Goal: Information Seeking & Learning: Find specific page/section

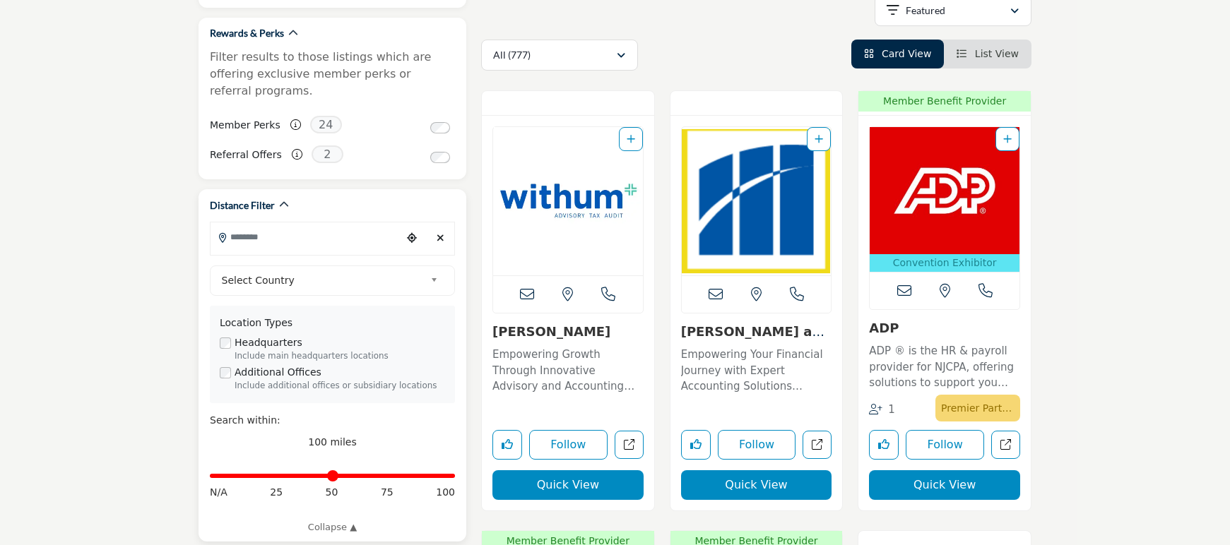
scroll to position [363, 0]
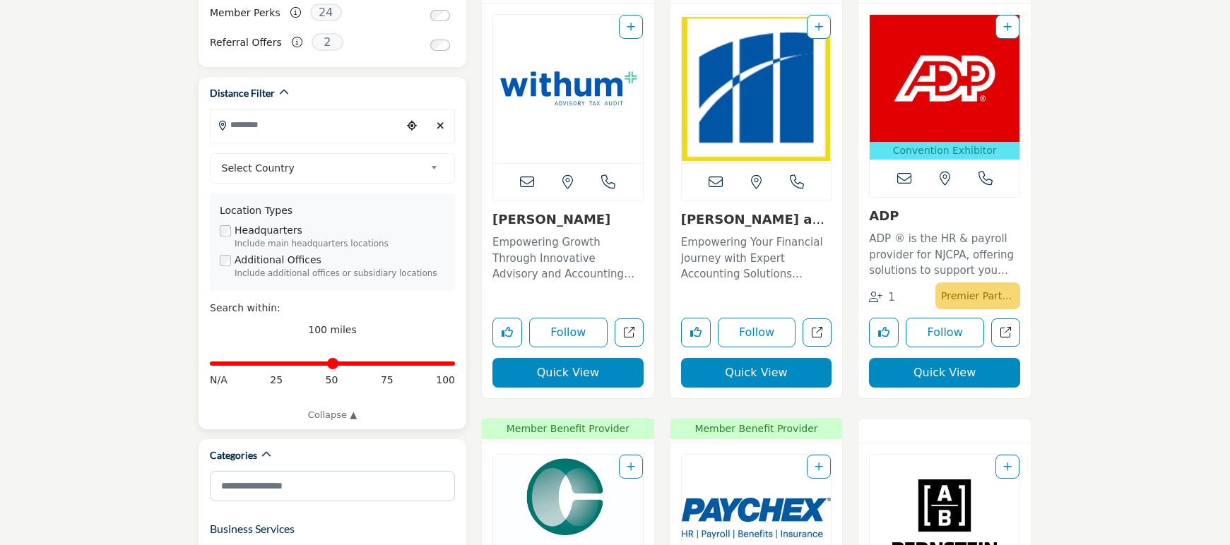
drag, startPoint x: 419, startPoint y: 338, endPoint x: 429, endPoint y: 342, distance: 11.2
click at [419, 345] on div "Distance in miles N/A 25 50 75 100" at bounding box center [332, 371] width 245 height 53
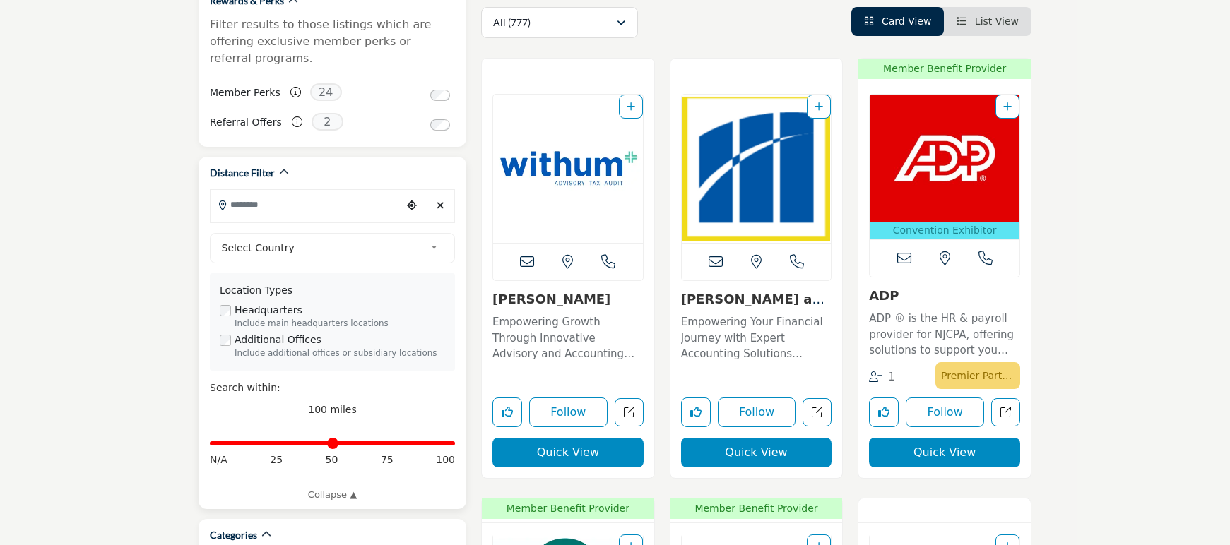
click at [319, 191] on input "Search Location" at bounding box center [305, 205] width 191 height 28
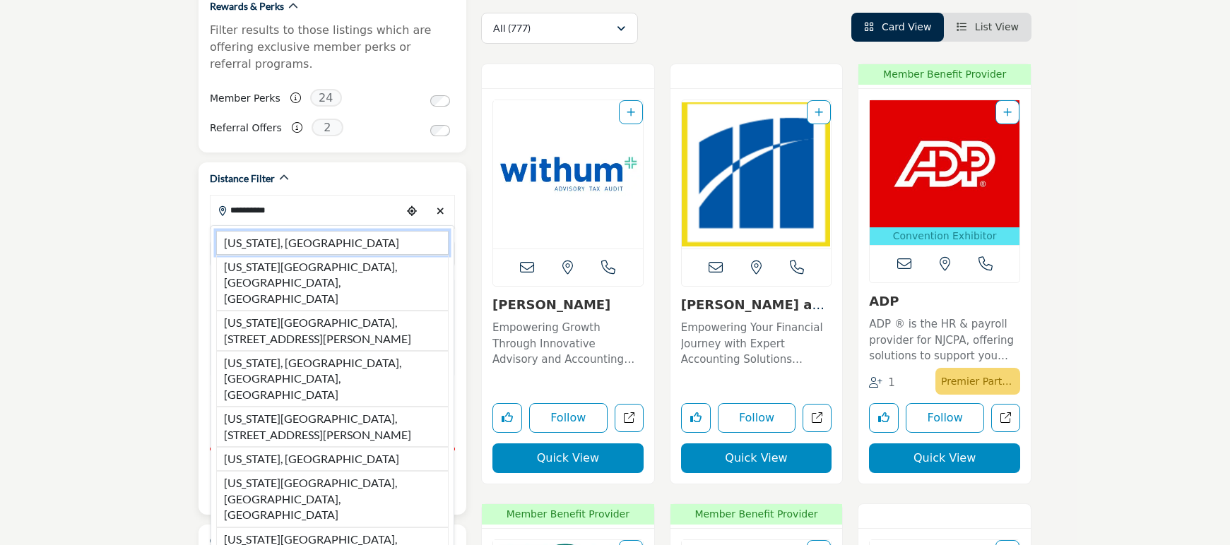
click at [296, 231] on li "[US_STATE], [GEOGRAPHIC_DATA]" at bounding box center [332, 243] width 232 height 24
type input "**********"
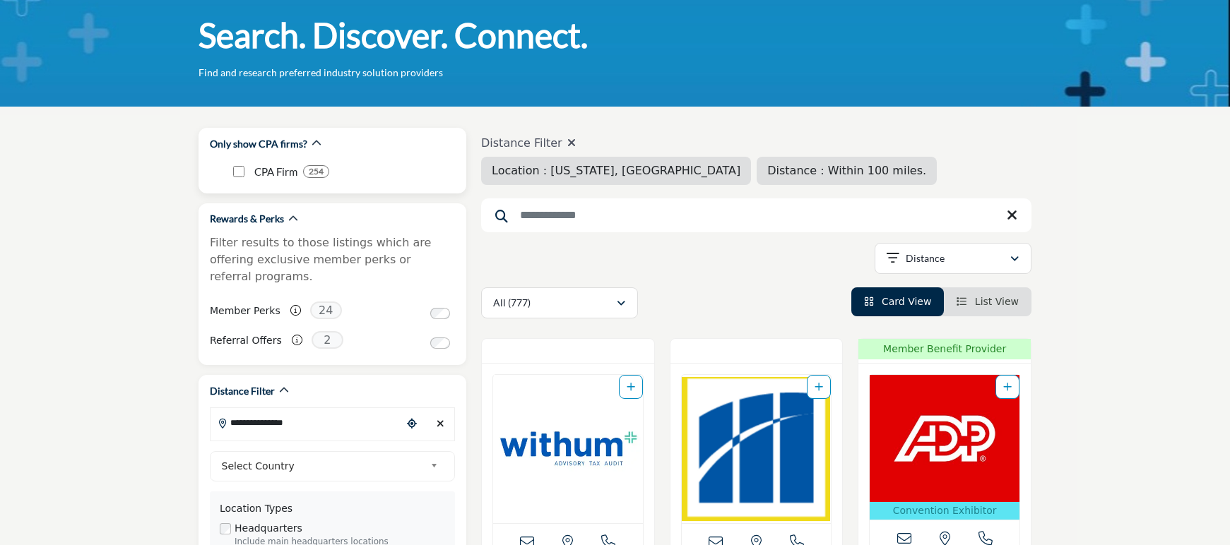
scroll to position [6, 0]
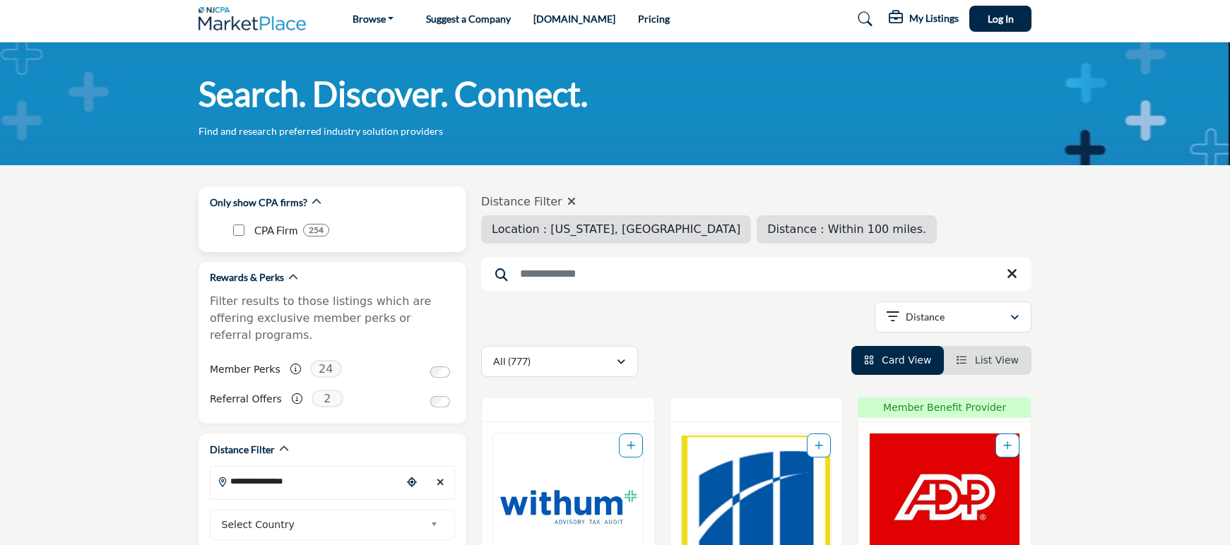
click at [309, 228] on div "CPA Firm 254 254" at bounding box center [332, 235] width 245 height 33
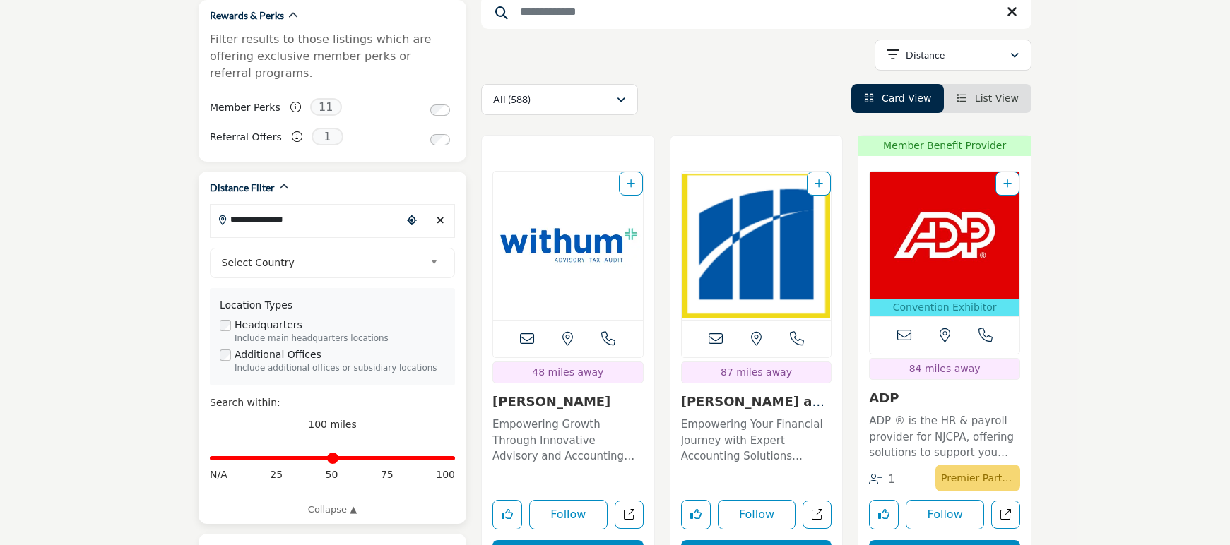
scroll to position [311, 0]
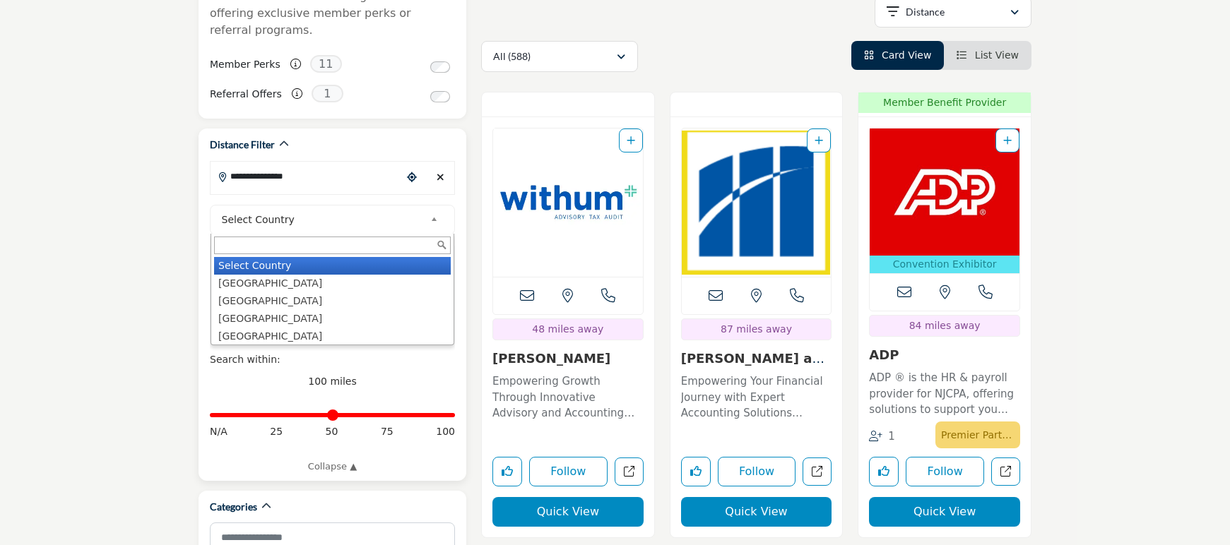
click at [279, 211] on span "Select Country" at bounding box center [323, 219] width 203 height 17
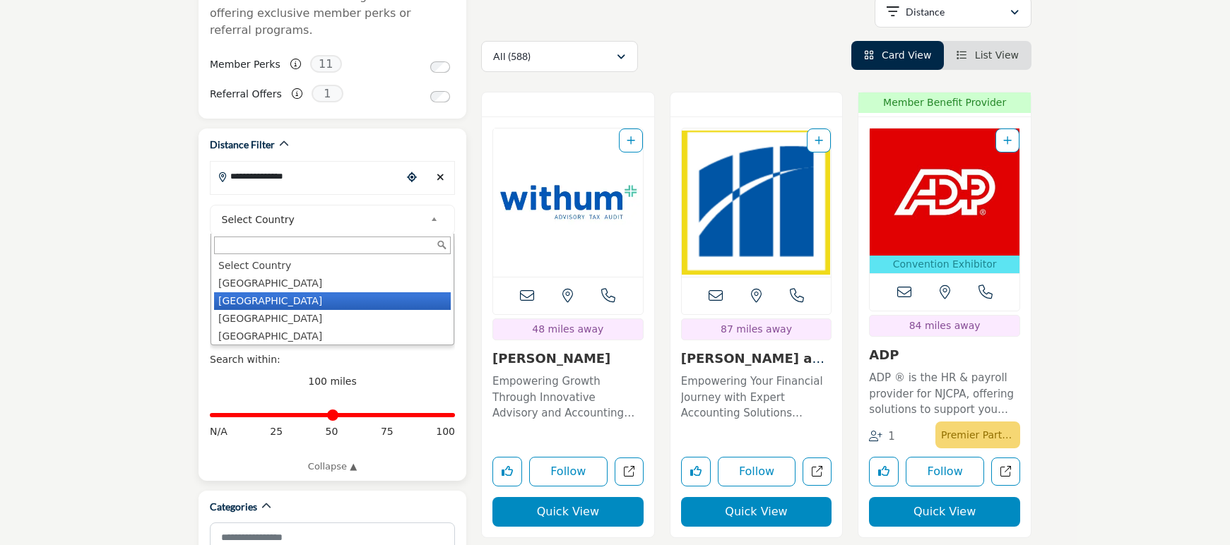
click at [259, 274] on ul "Select Country [GEOGRAPHIC_DATA] [GEOGRAPHIC_DATA] [GEOGRAPHIC_DATA] [GEOGRAPHI…" at bounding box center [330, 299] width 239 height 85
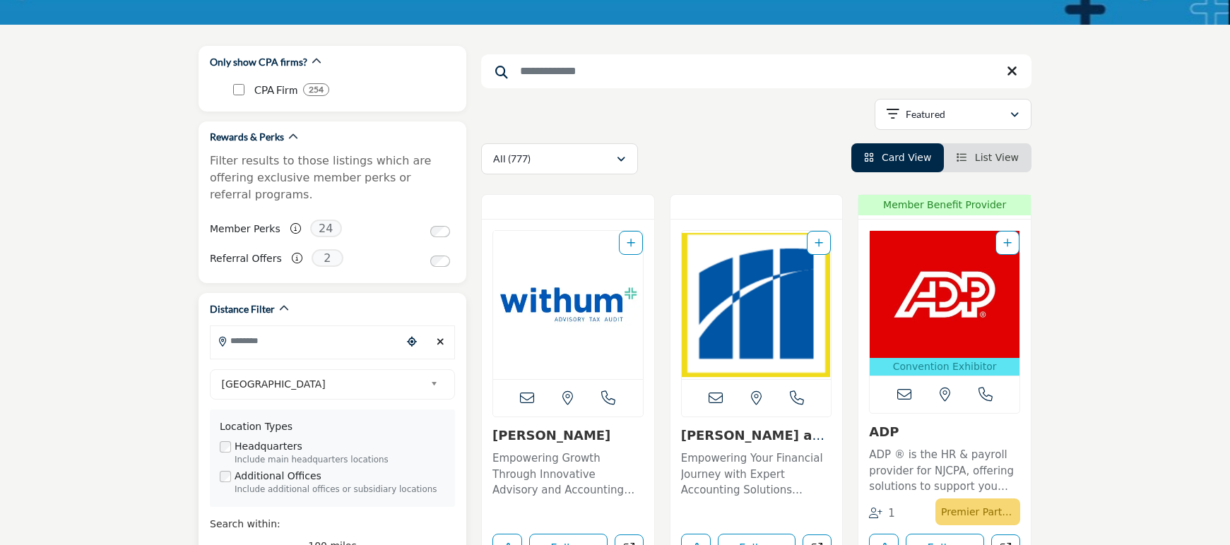
scroll to position [148, 0]
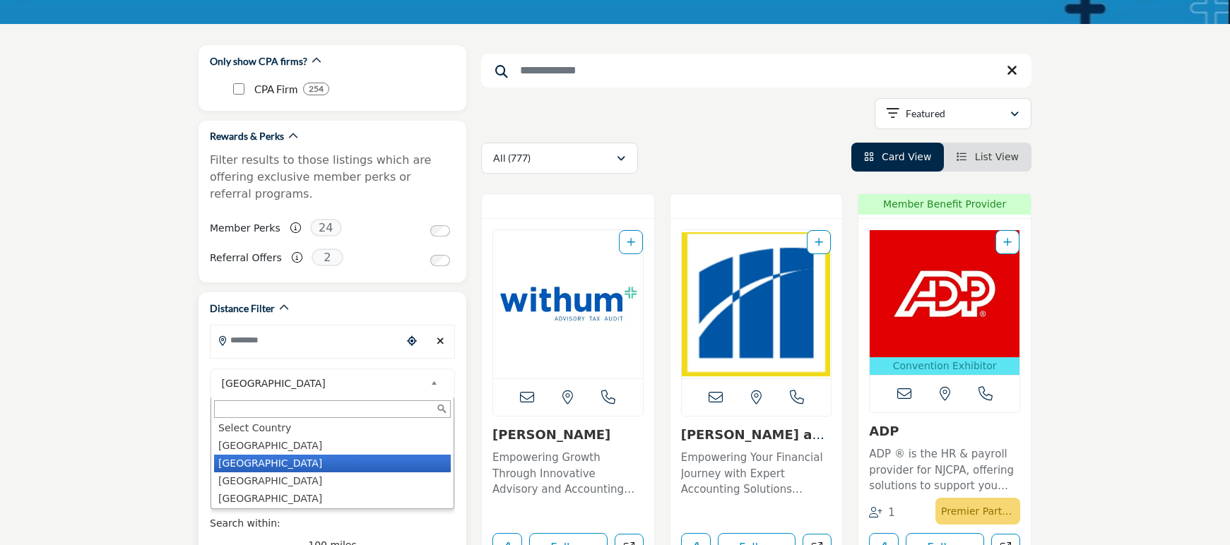
click at [270, 375] on span "[GEOGRAPHIC_DATA]" at bounding box center [323, 383] width 203 height 17
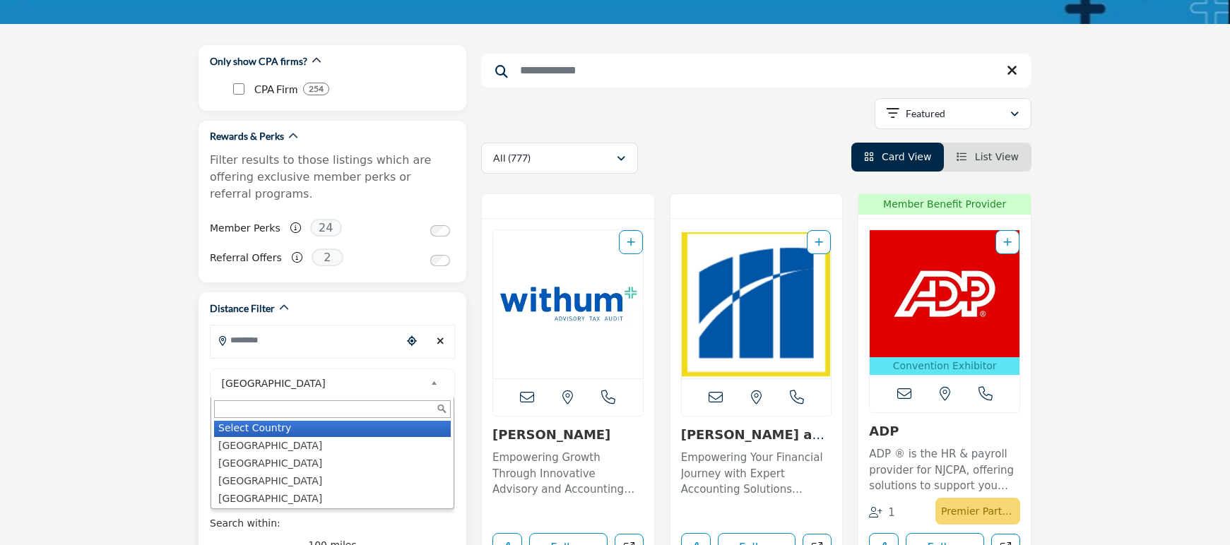
scroll to position [0, 0]
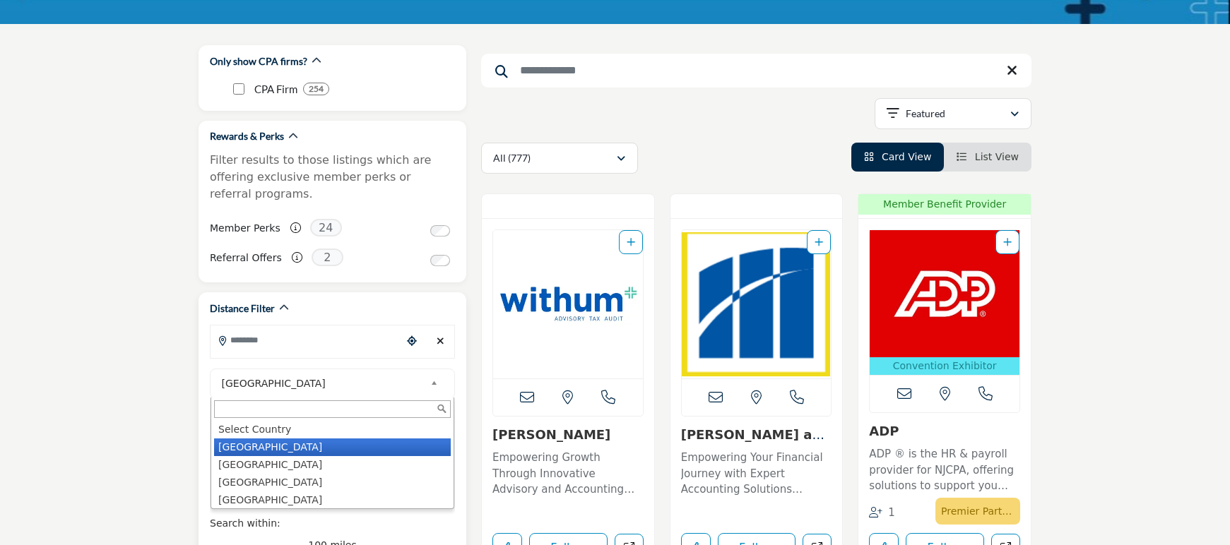
drag, startPoint x: 273, startPoint y: 427, endPoint x: 267, endPoint y: 323, distance: 103.3
click at [273, 439] on li "[GEOGRAPHIC_DATA]" at bounding box center [332, 448] width 237 height 18
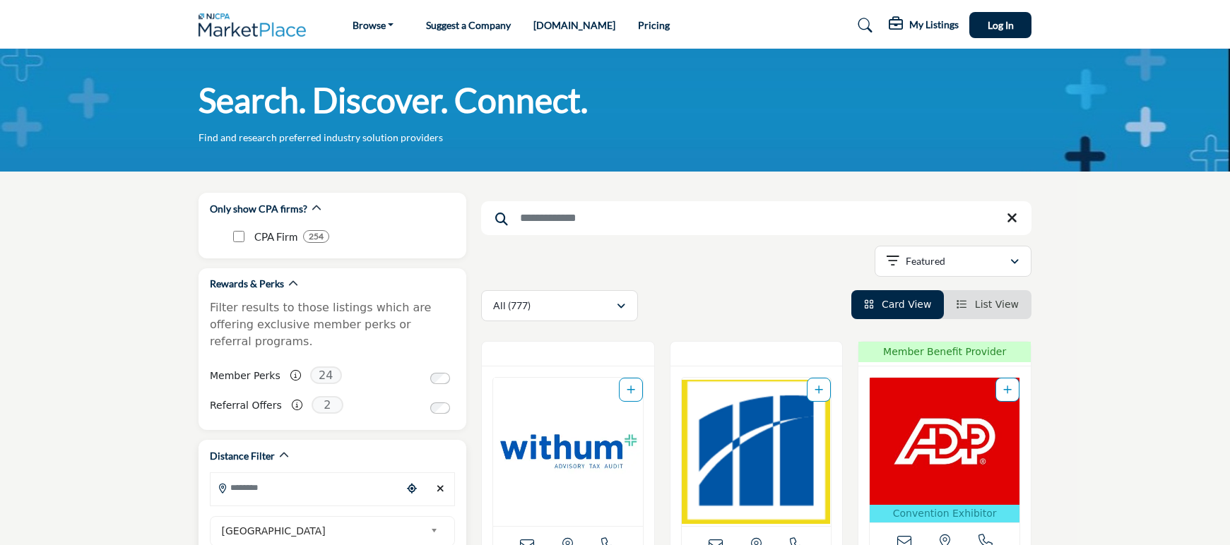
click at [250, 474] on input "Search Location" at bounding box center [305, 488] width 191 height 28
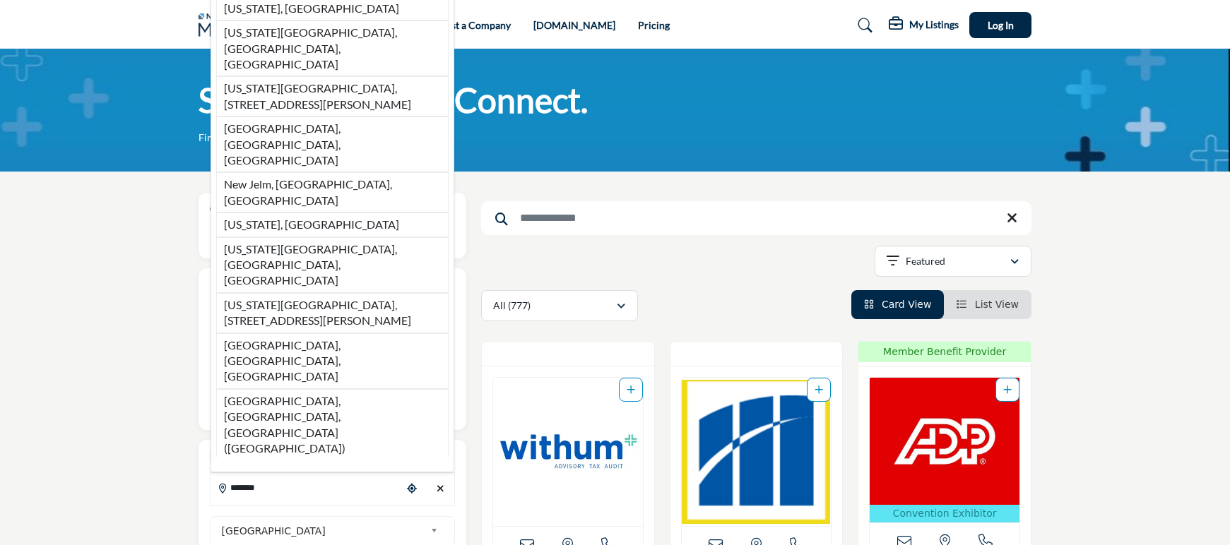
drag, startPoint x: 289, startPoint y: 123, endPoint x: 64, endPoint y: 387, distance: 346.7
click at [288, 20] on li "[US_STATE], [GEOGRAPHIC_DATA]" at bounding box center [332, 8] width 232 height 23
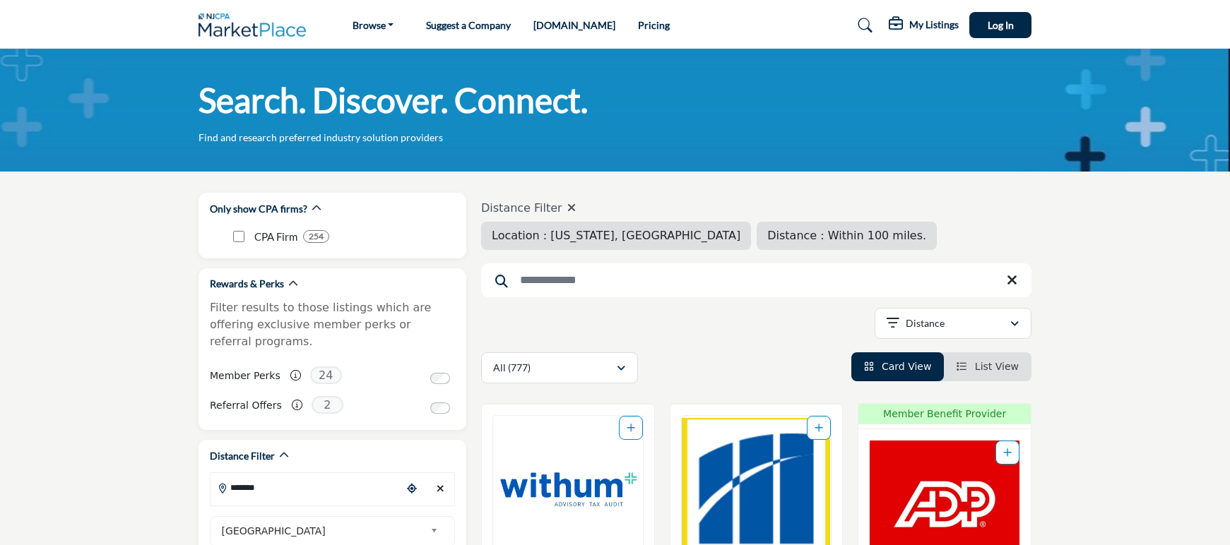
type input "**********"
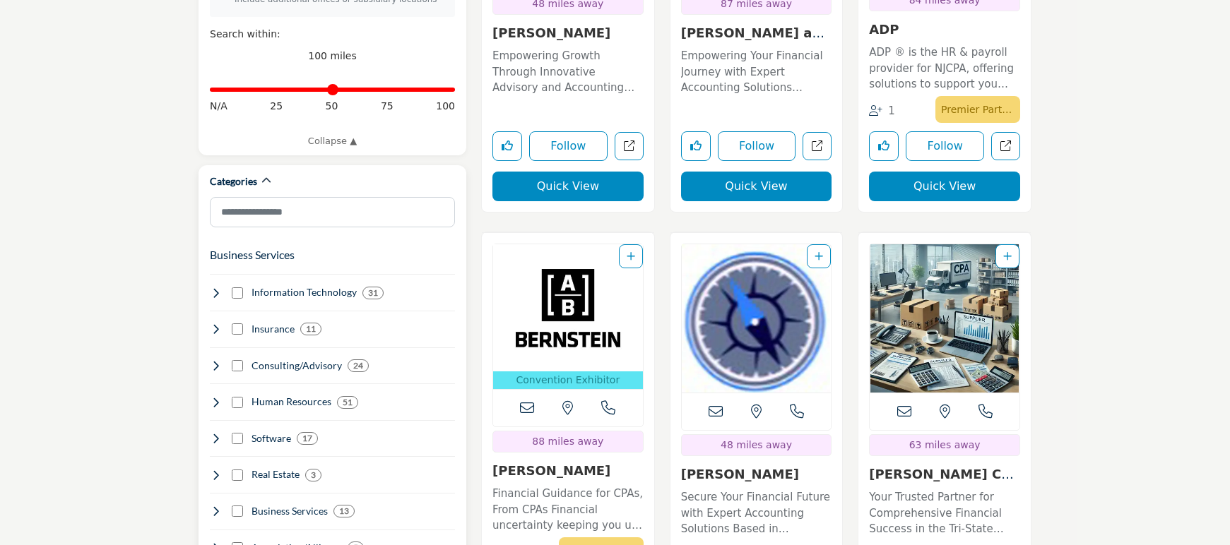
scroll to position [742, 0]
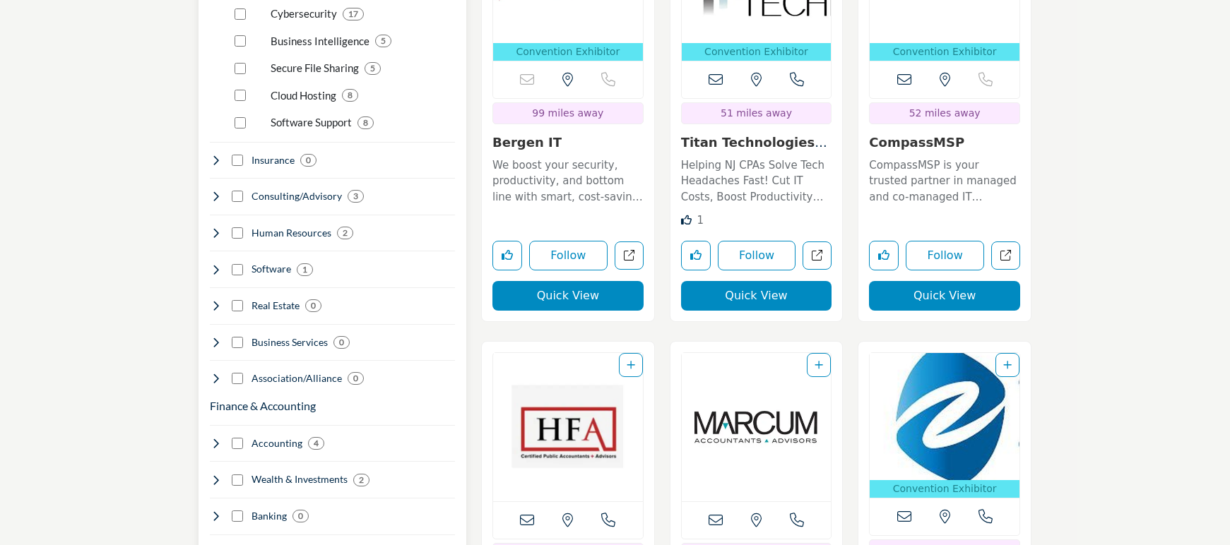
scroll to position [999, 0]
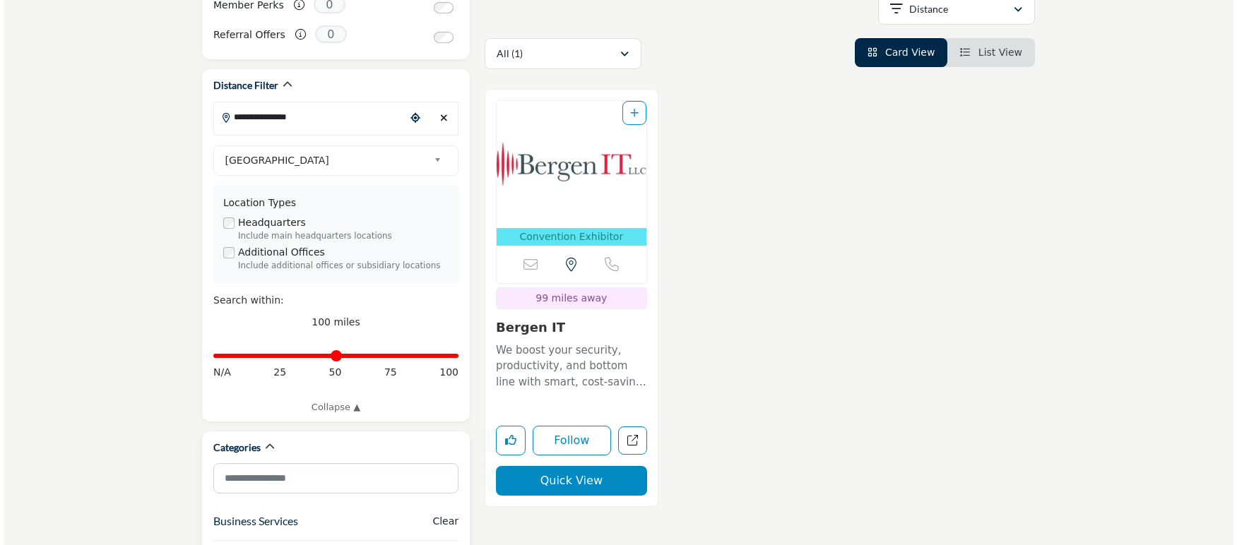
scroll to position [361, 0]
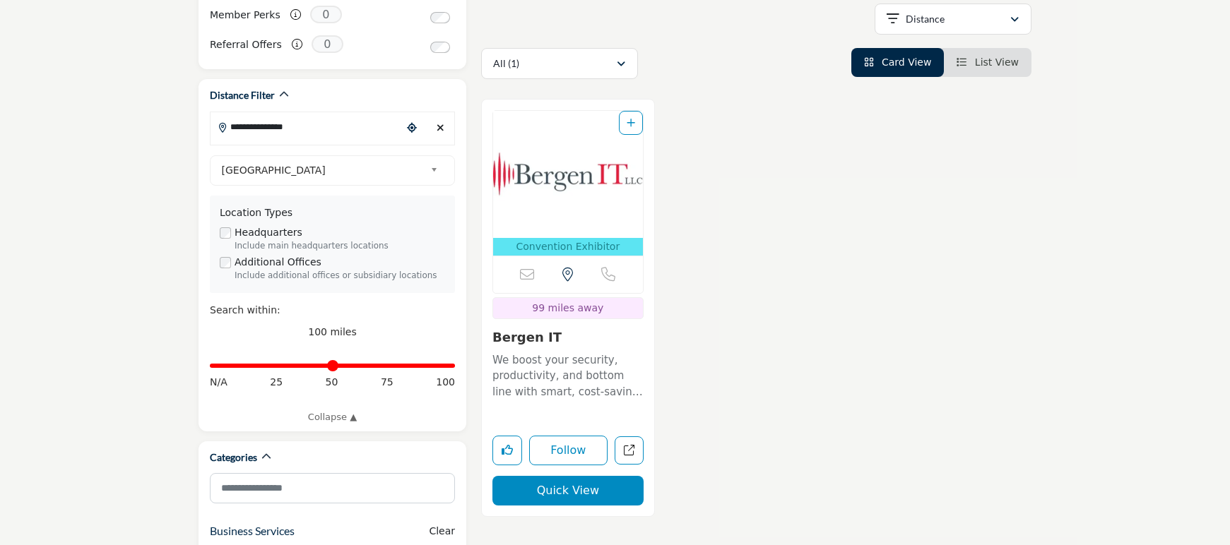
click at [551, 487] on button "Quick View" at bounding box center [567, 491] width 151 height 30
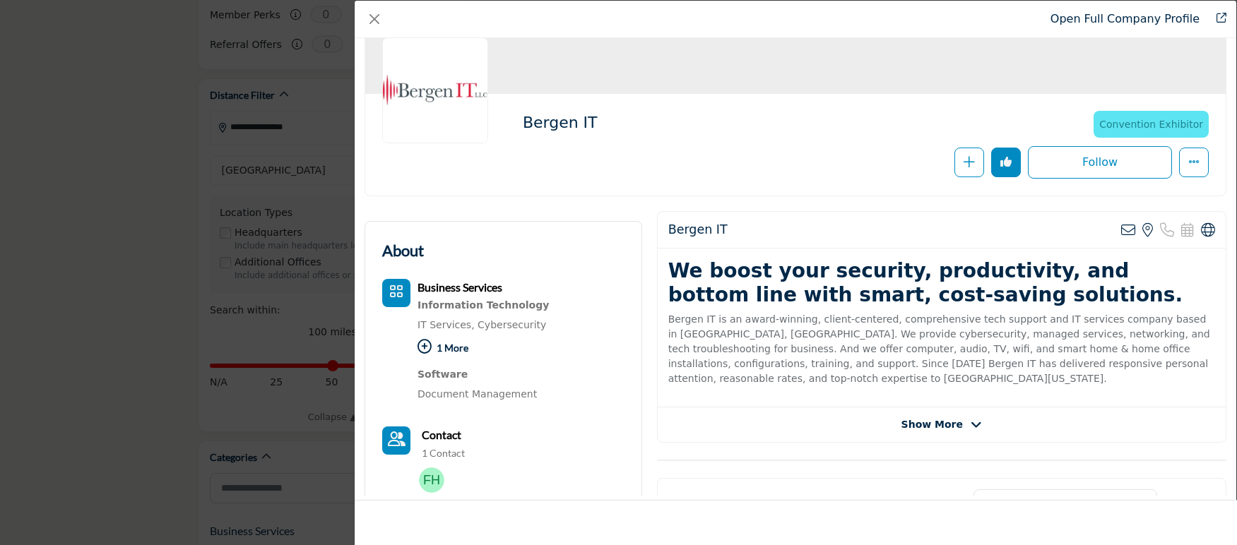
scroll to position [93, 0]
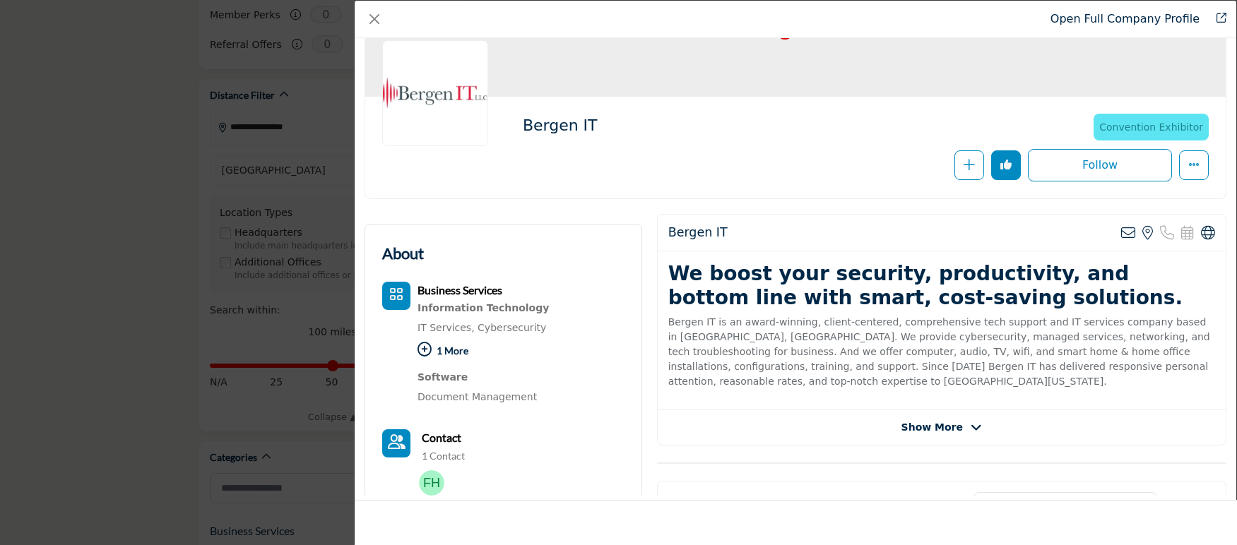
click at [838, 429] on div "Show More" at bounding box center [942, 427] width 568 height 15
click at [937, 431] on span "Show More" at bounding box center [931, 427] width 61 height 15
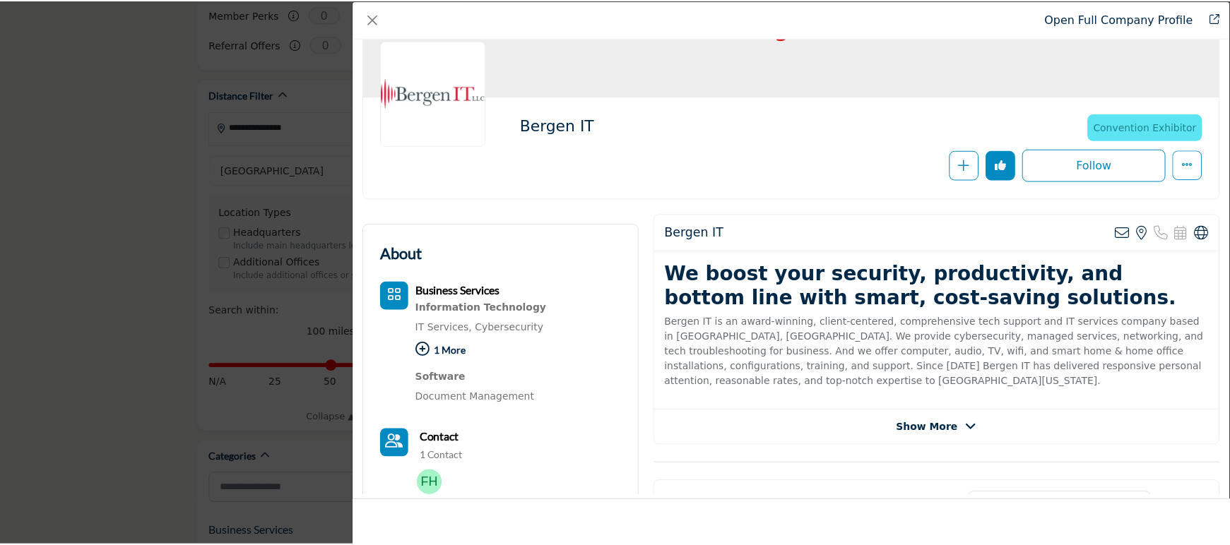
scroll to position [96, 0]
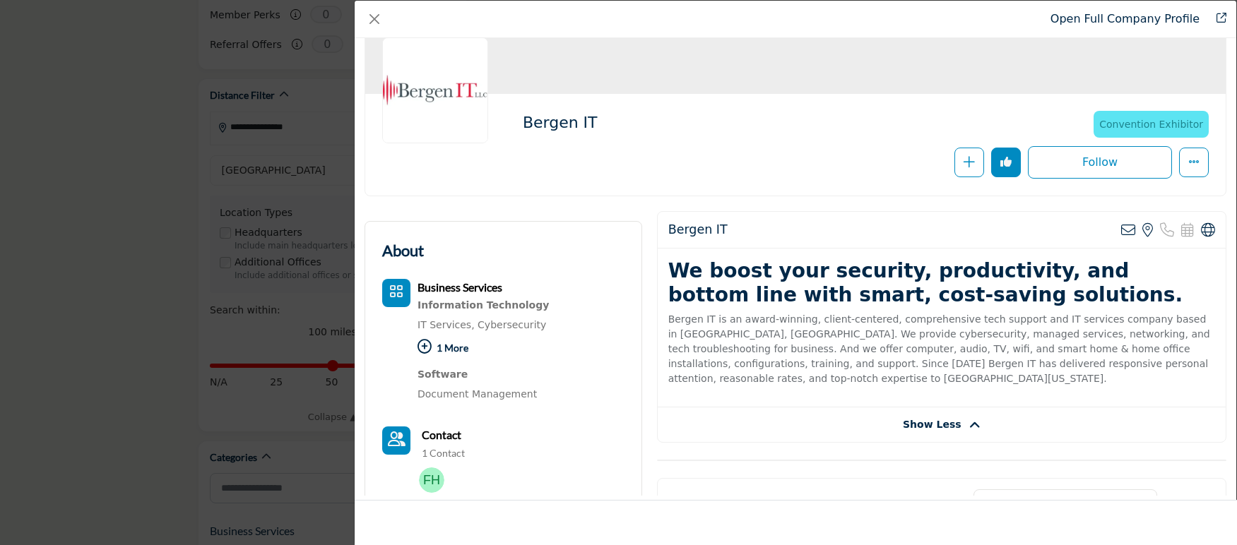
drag, startPoint x: 904, startPoint y: 423, endPoint x: 879, endPoint y: 416, distance: 25.7
click at [904, 423] on span "Show Less" at bounding box center [932, 424] width 59 height 15
click at [457, 350] on p "1 More" at bounding box center [482, 350] width 131 height 30
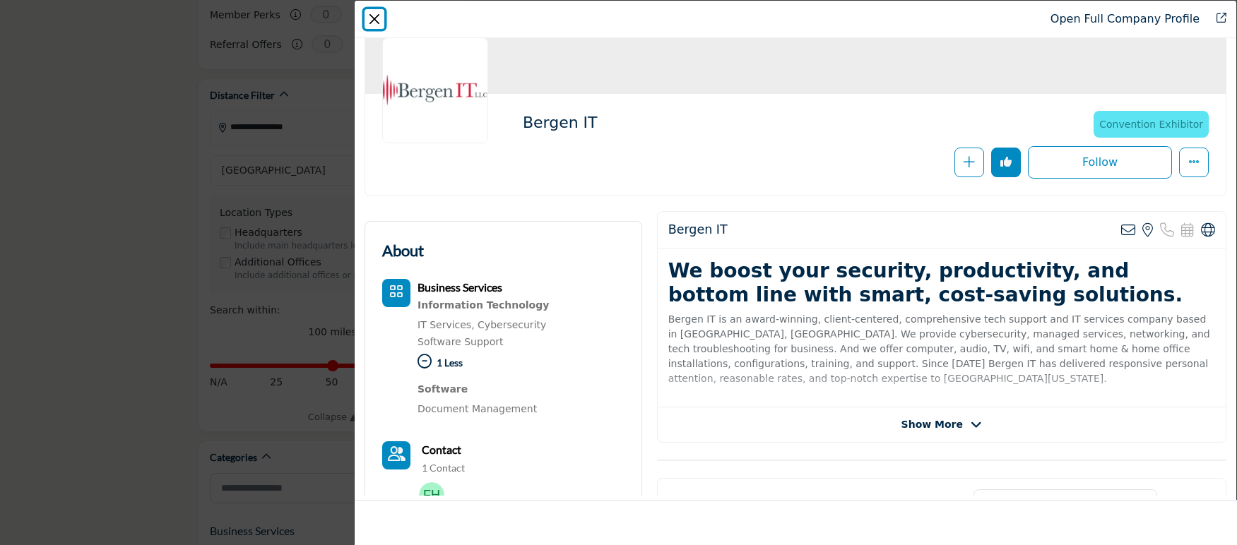
click at [378, 20] on button "Close" at bounding box center [374, 19] width 20 height 20
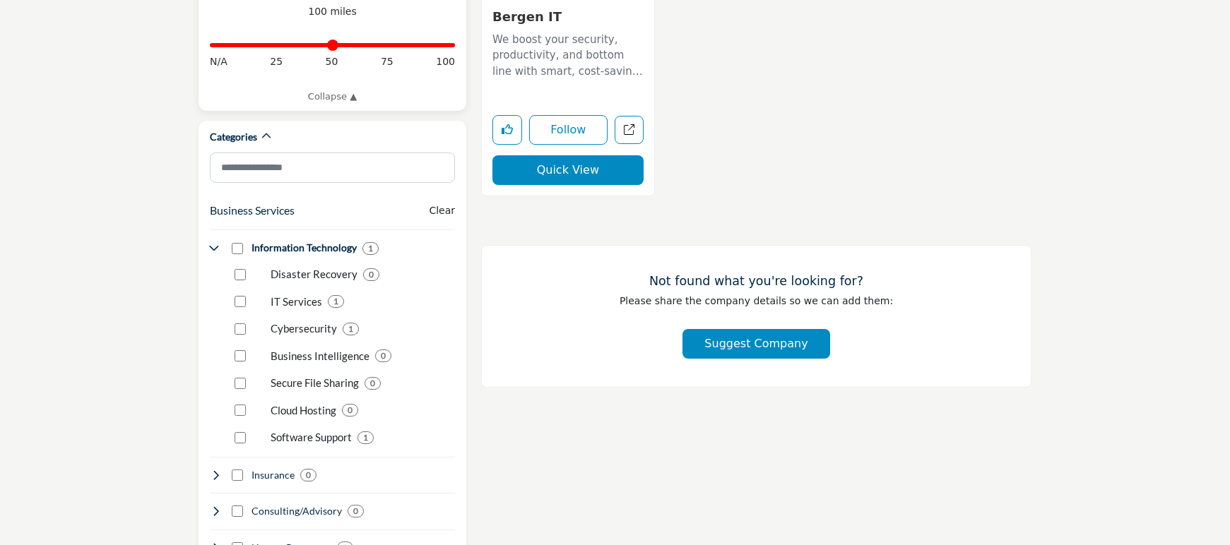
scroll to position [738, 0]
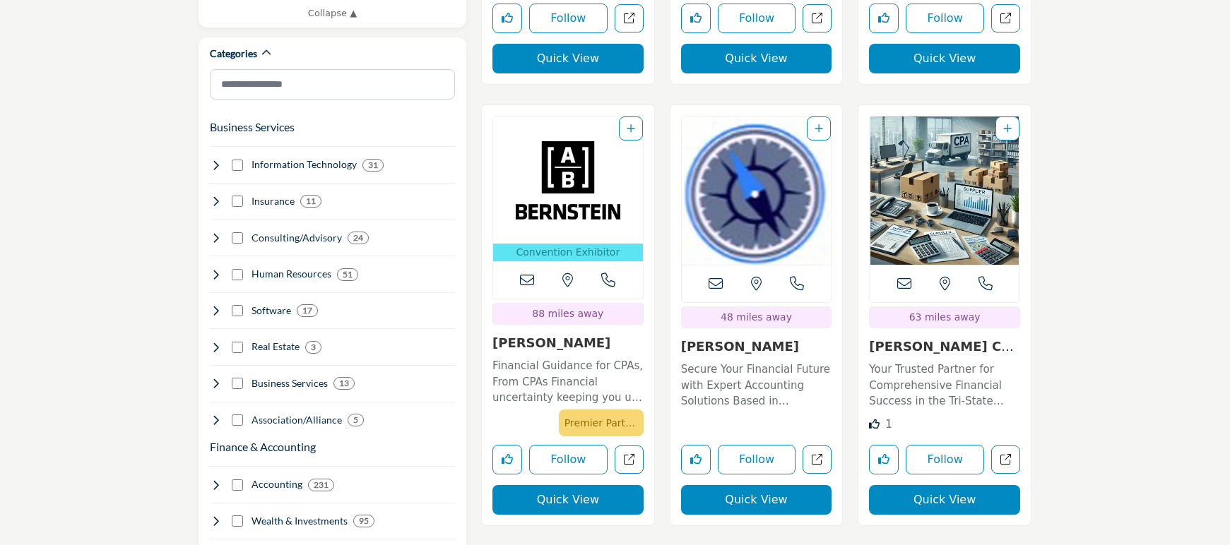
scroll to position [771, 0]
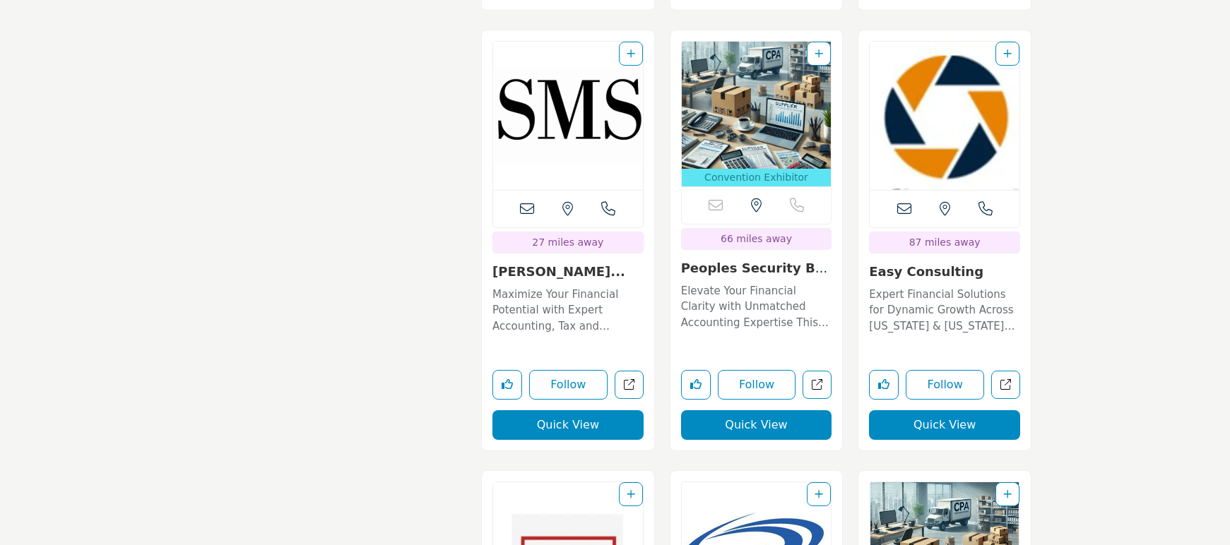
scroll to position [2610, 0]
